Goal: Transaction & Acquisition: Purchase product/service

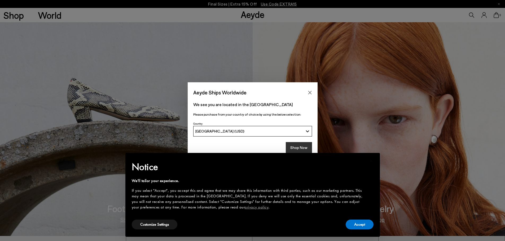
click at [294, 147] on button "Shop Now" at bounding box center [299, 147] width 26 height 11
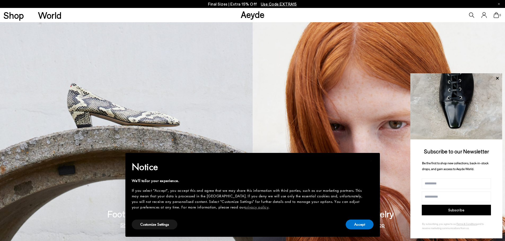
scroll to position [239, 0]
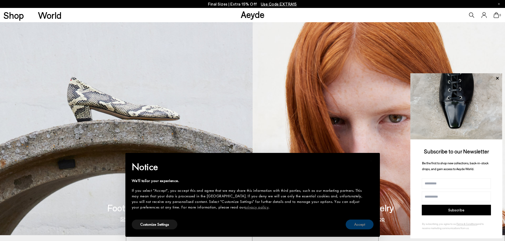
click at [361, 227] on button "Accept" at bounding box center [360, 225] width 28 height 10
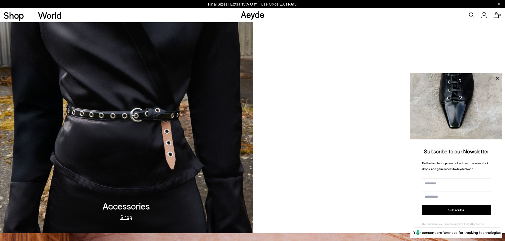
scroll to position [716, 0]
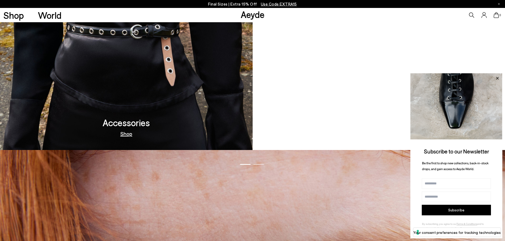
click at [497, 78] on icon at bounding box center [497, 78] width 3 height 3
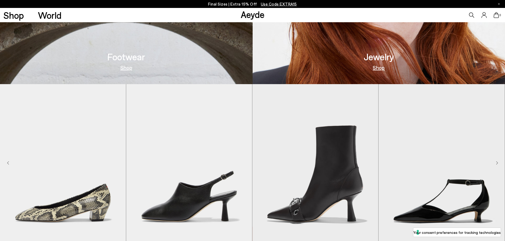
scroll to position [431, 0]
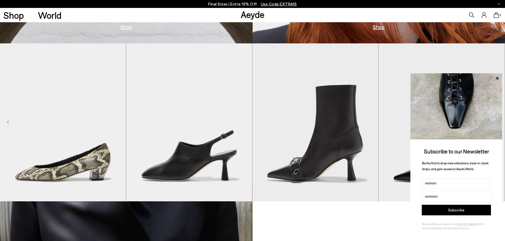
click at [497, 123] on img at bounding box center [456, 106] width 92 height 66
click at [499, 79] on icon at bounding box center [497, 78] width 7 height 7
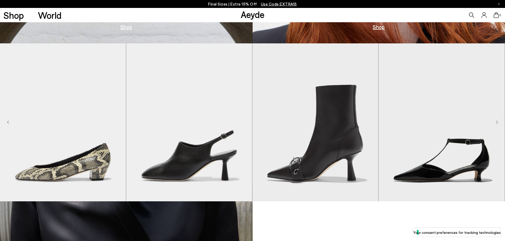
click at [497, 123] on icon "Next slide" at bounding box center [497, 123] width 2 height 4
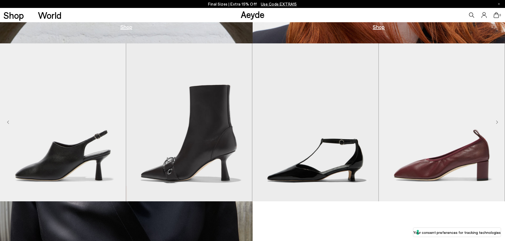
click at [497, 123] on icon "Next slide" at bounding box center [497, 123] width 2 height 4
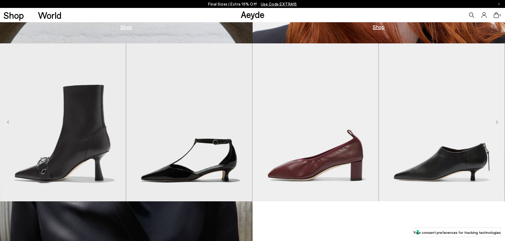
click at [497, 123] on icon "Next slide" at bounding box center [497, 123] width 2 height 4
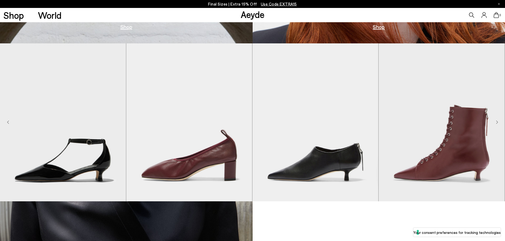
click at [497, 123] on icon "Next slide" at bounding box center [497, 123] width 2 height 4
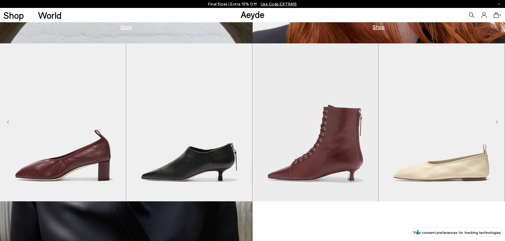
click at [497, 123] on icon "Next slide" at bounding box center [497, 123] width 2 height 4
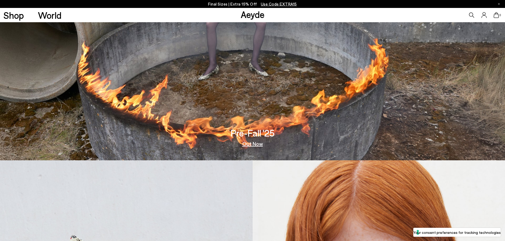
scroll to position [67, 0]
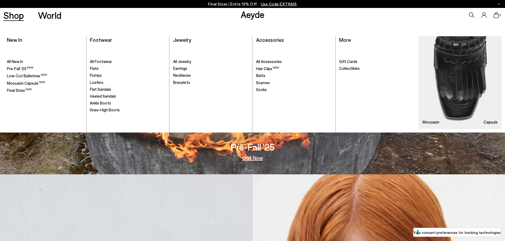
click at [24, 16] on link "Shop" at bounding box center [13, 15] width 20 height 9
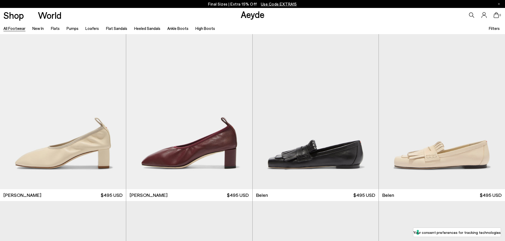
scroll to position [175, 0]
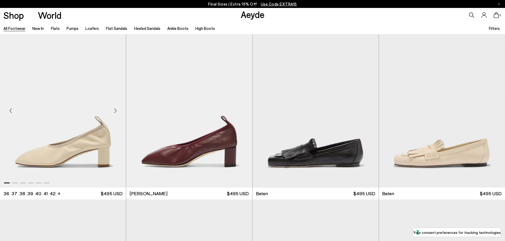
click at [116, 110] on div "Next slide" at bounding box center [115, 111] width 16 height 16
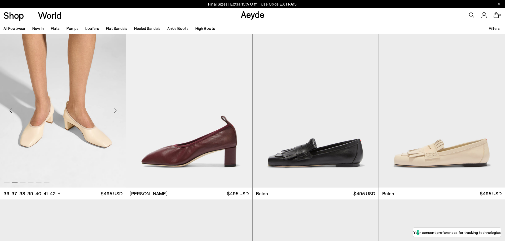
click at [116, 110] on div "Next slide" at bounding box center [115, 111] width 16 height 16
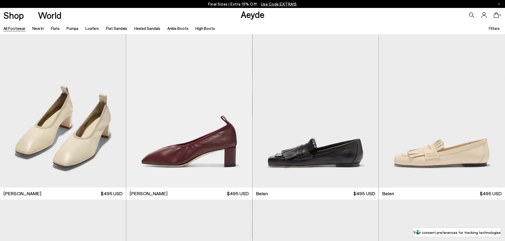
scroll to position [307, 0]
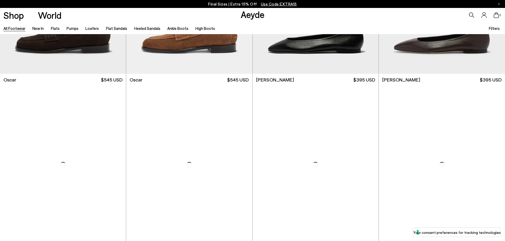
scroll to position [1402, 0]
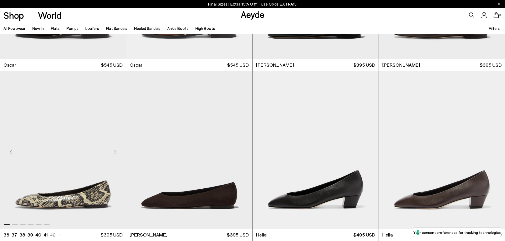
scroll to position [1322, 0]
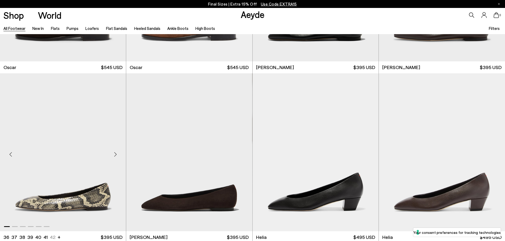
click at [115, 154] on div "Next slide" at bounding box center [115, 155] width 16 height 16
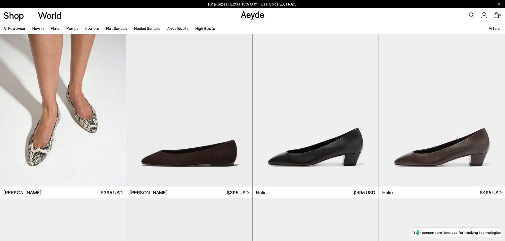
scroll to position [1481, 0]
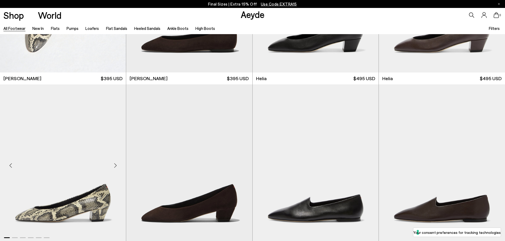
click at [117, 164] on div "Next slide" at bounding box center [115, 166] width 16 height 16
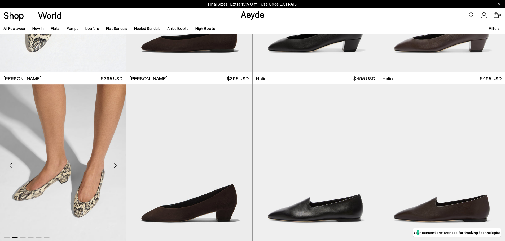
click at [117, 164] on div "Next slide" at bounding box center [115, 166] width 16 height 16
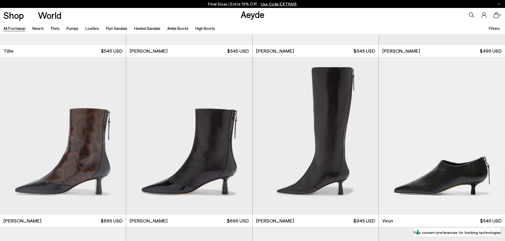
scroll to position [2182, 0]
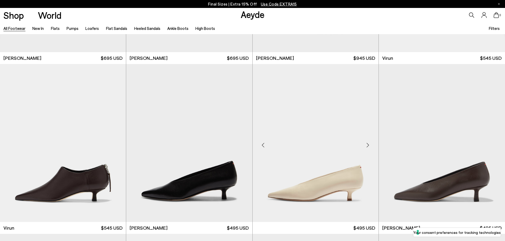
click at [367, 143] on div at bounding box center [368, 146] width 16 height 16
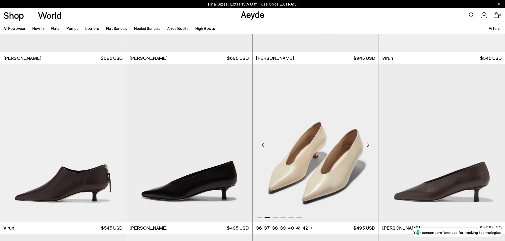
click at [369, 148] on div "Next slide" at bounding box center [368, 146] width 16 height 16
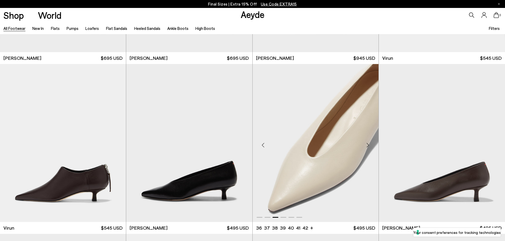
click at [369, 148] on div "Next slide" at bounding box center [368, 146] width 16 height 16
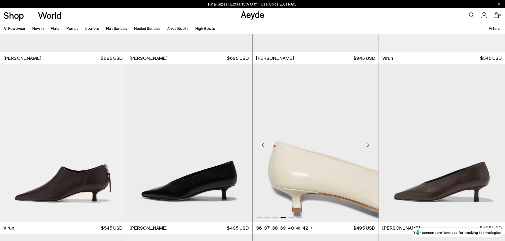
click at [368, 147] on div "Next slide" at bounding box center [368, 146] width 16 height 16
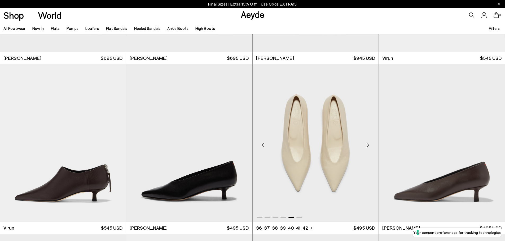
click at [367, 145] on div "Next slide" at bounding box center [368, 146] width 16 height 16
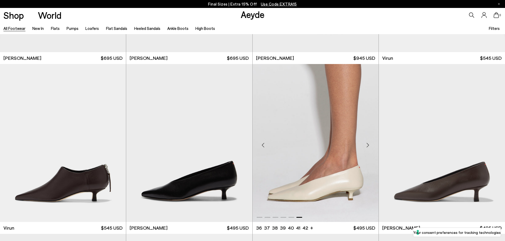
click at [367, 145] on div "Next slide" at bounding box center [368, 146] width 16 height 16
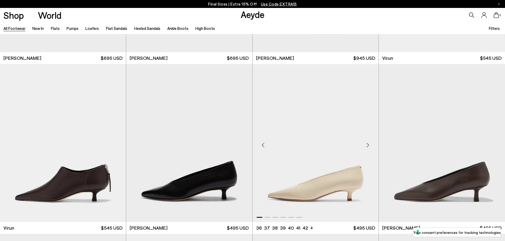
click at [367, 145] on div "Next slide" at bounding box center [368, 146] width 16 height 16
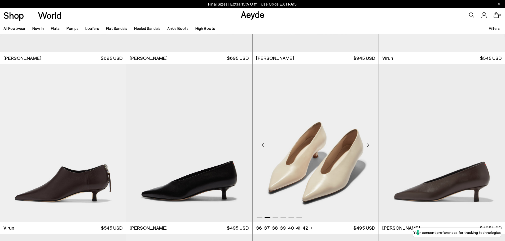
click at [366, 144] on div "Next slide" at bounding box center [368, 146] width 16 height 16
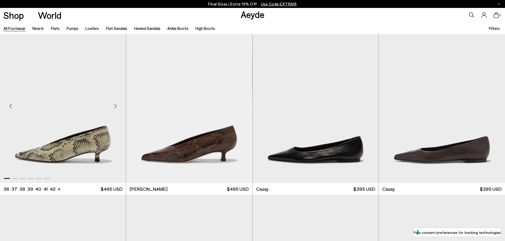
scroll to position [2394, 0]
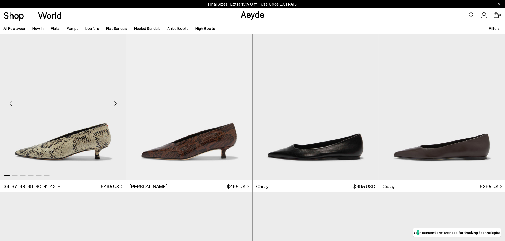
click at [116, 104] on div "Next slide" at bounding box center [115, 104] width 16 height 16
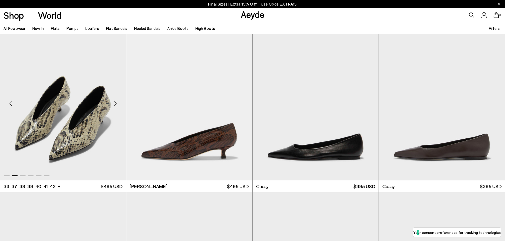
click at [116, 104] on div "Next slide" at bounding box center [115, 104] width 16 height 16
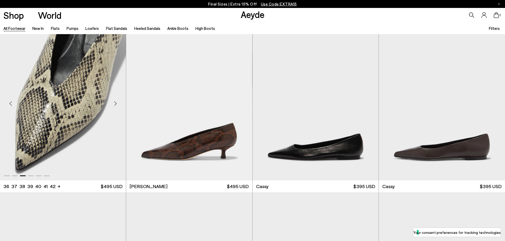
click at [116, 104] on div "Next slide" at bounding box center [115, 104] width 16 height 16
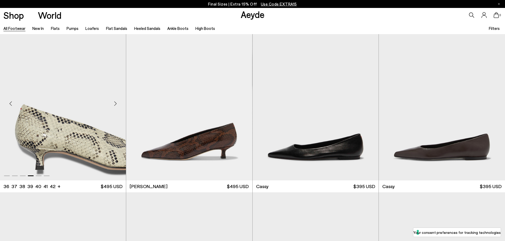
click at [116, 104] on div "Next slide" at bounding box center [115, 104] width 16 height 16
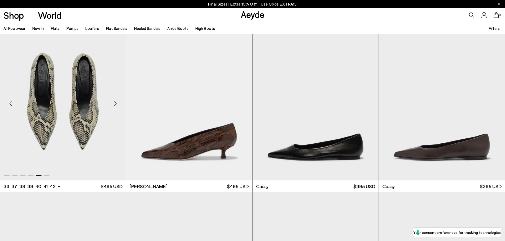
click at [116, 104] on div "Next slide" at bounding box center [115, 104] width 16 height 16
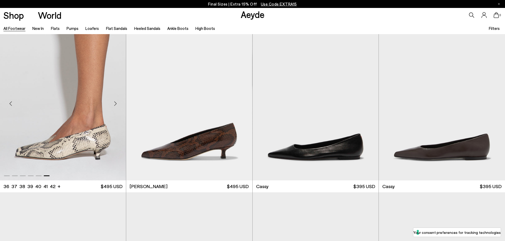
click at [116, 104] on div "Next slide" at bounding box center [115, 104] width 16 height 16
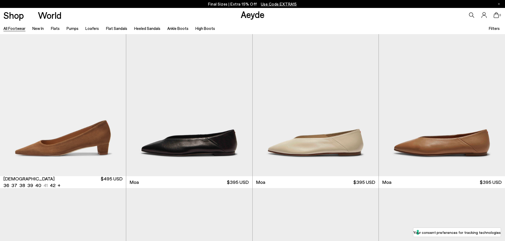
scroll to position [3186, 0]
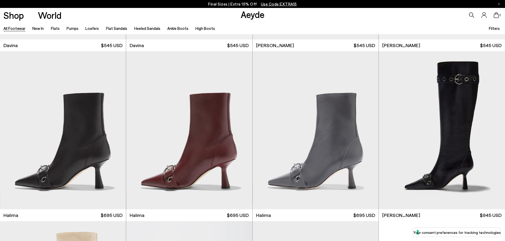
scroll to position [4397, 0]
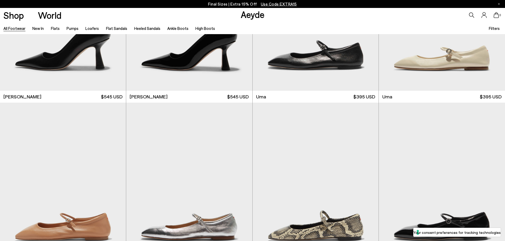
scroll to position [5168, 0]
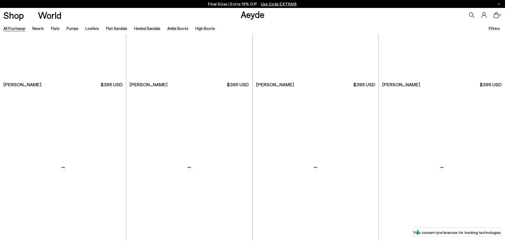
scroll to position [6299, 0]
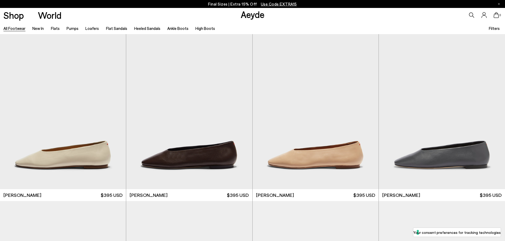
scroll to position [7158, 0]
